Goal: Task Accomplishment & Management: Use online tool/utility

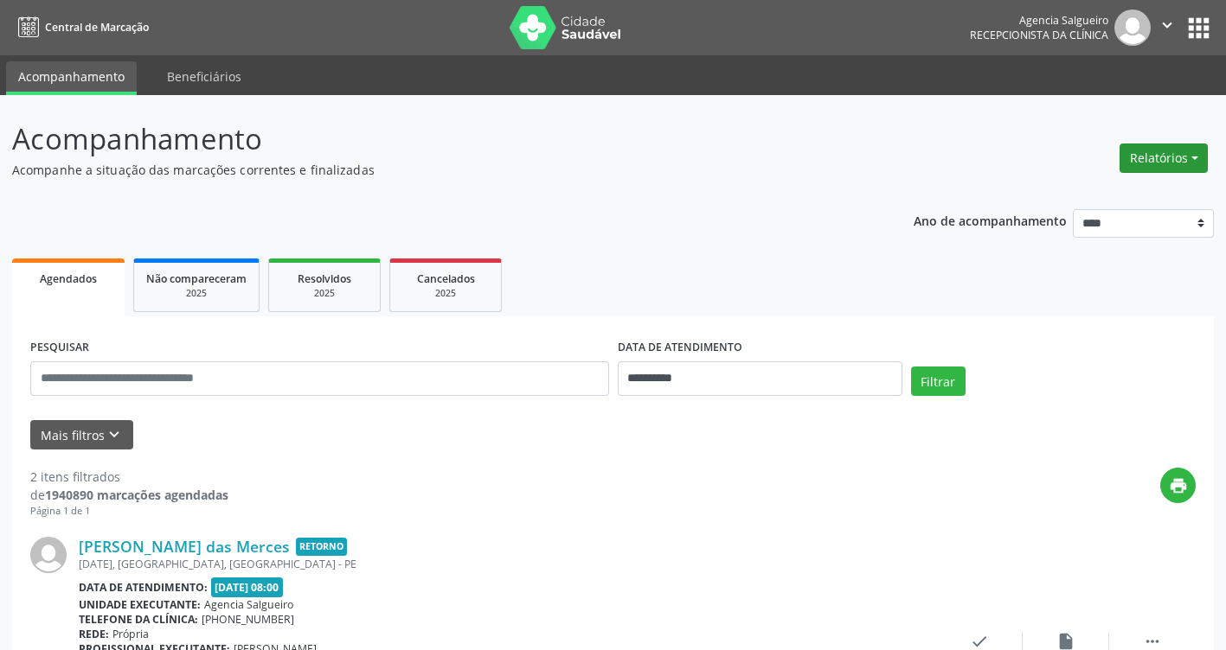
click at [1194, 152] on button "Relatórios" at bounding box center [1163, 158] width 88 height 29
click at [1111, 191] on link "Agendamentos" at bounding box center [1115, 195] width 186 height 24
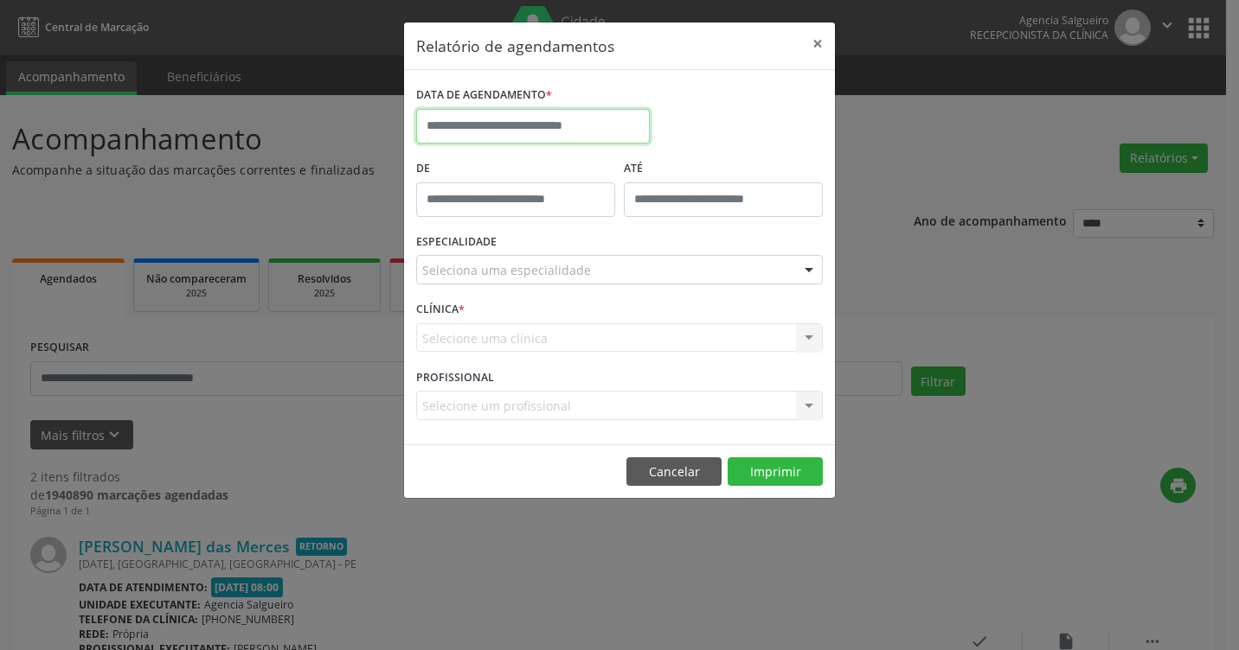
click at [458, 126] on input "text" at bounding box center [533, 126] width 234 height 35
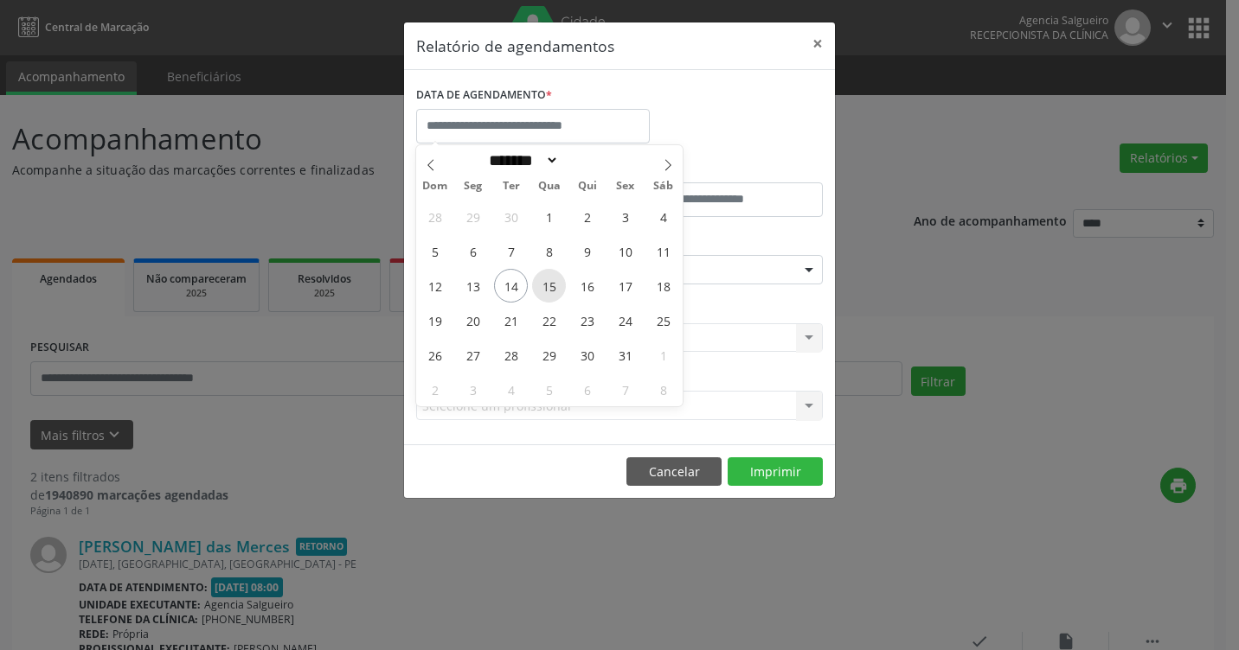
click at [553, 291] on span "15" at bounding box center [549, 286] width 34 height 34
type input "**********"
click at [553, 291] on span "15" at bounding box center [549, 286] width 34 height 34
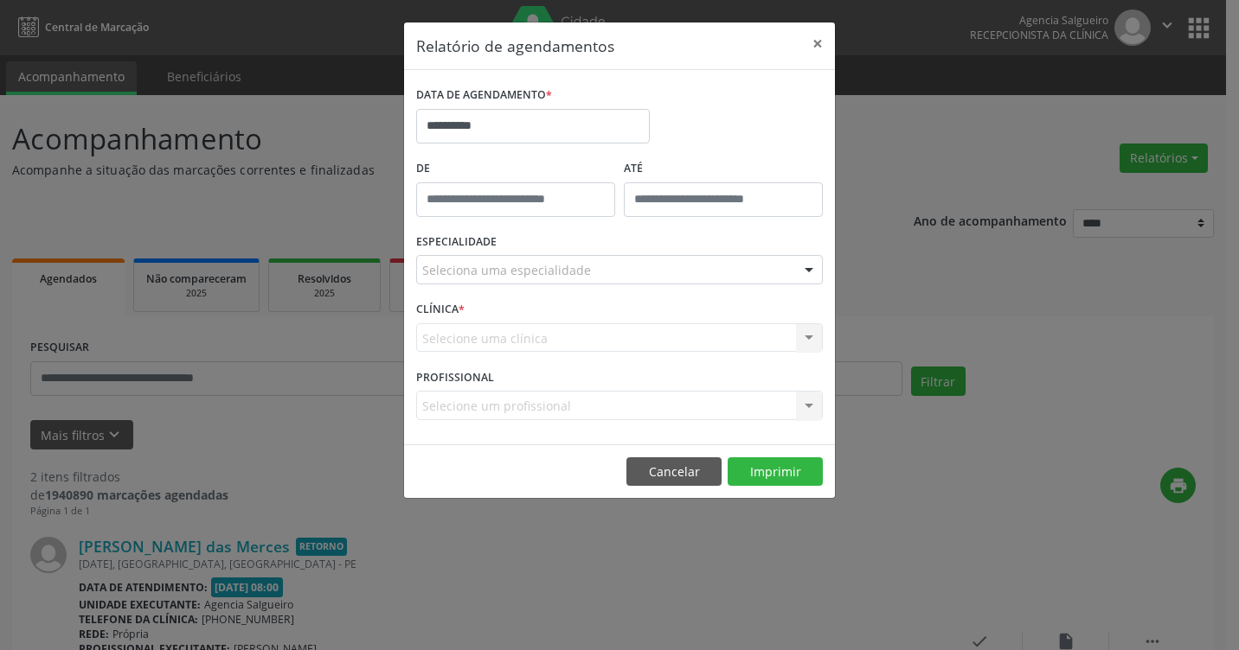
click at [803, 268] on div at bounding box center [809, 270] width 26 height 29
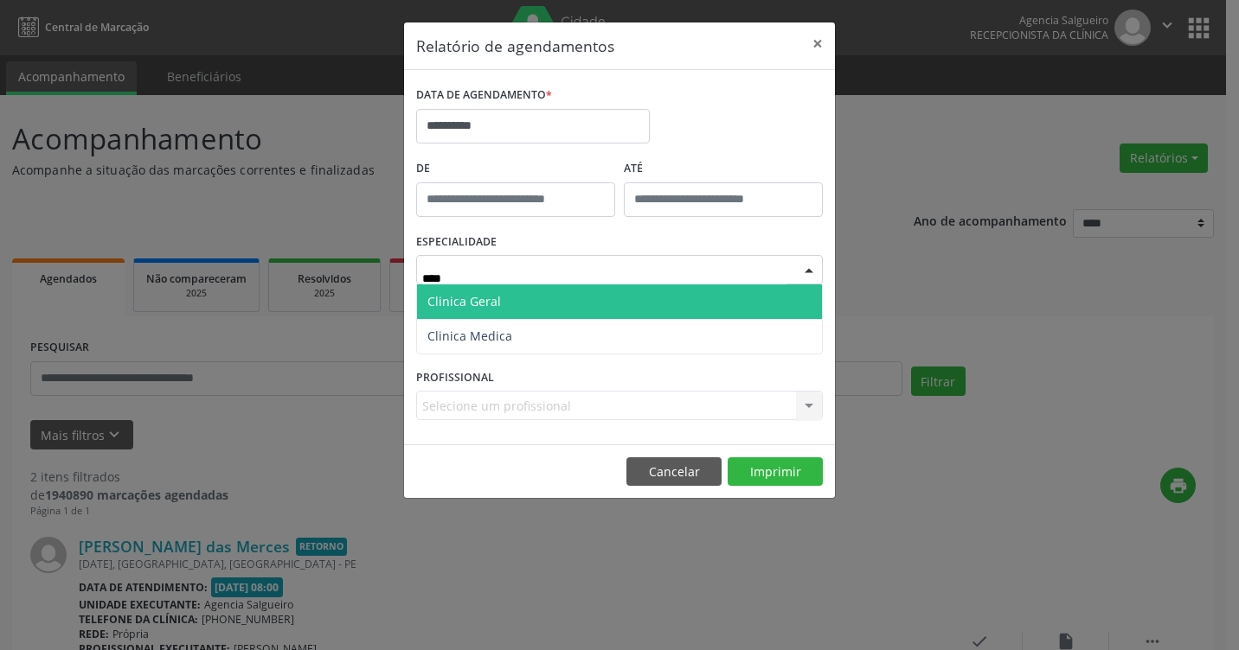
type input "*****"
click at [722, 310] on span "Clinica Geral" at bounding box center [619, 302] width 405 height 35
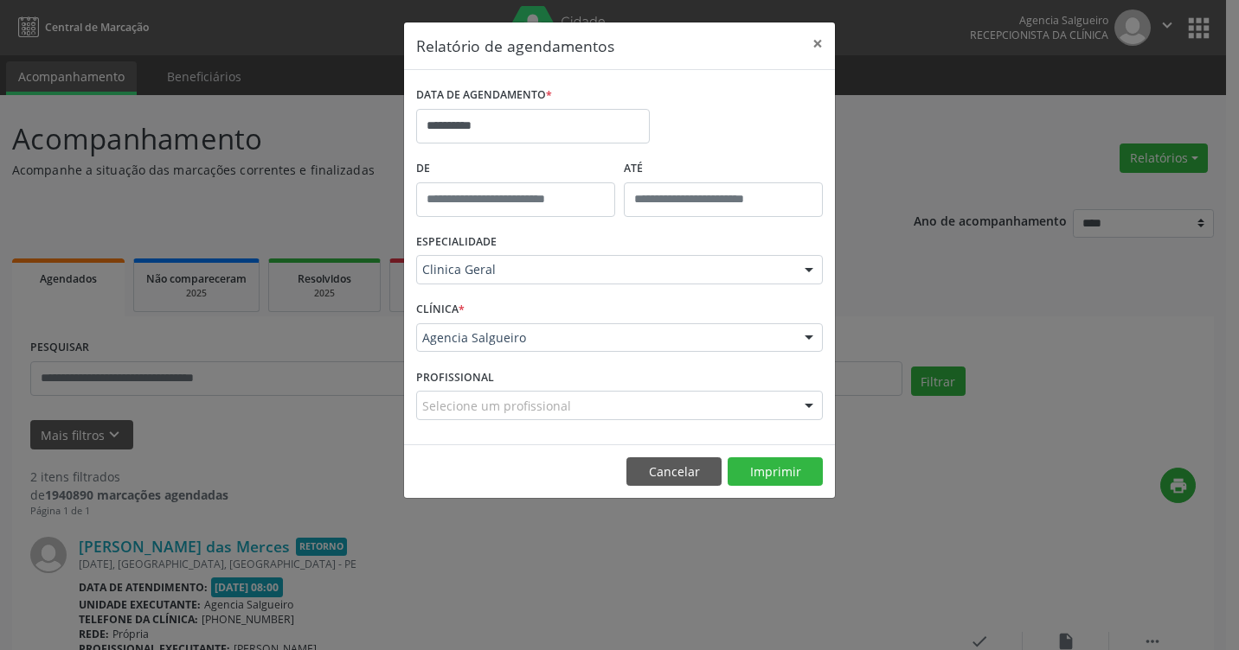
click at [784, 489] on footer "Cancelar Imprimir" at bounding box center [619, 472] width 431 height 54
click at [783, 469] on button "Imprimir" at bounding box center [774, 472] width 95 height 29
